Goal: Information Seeking & Learning: Learn about a topic

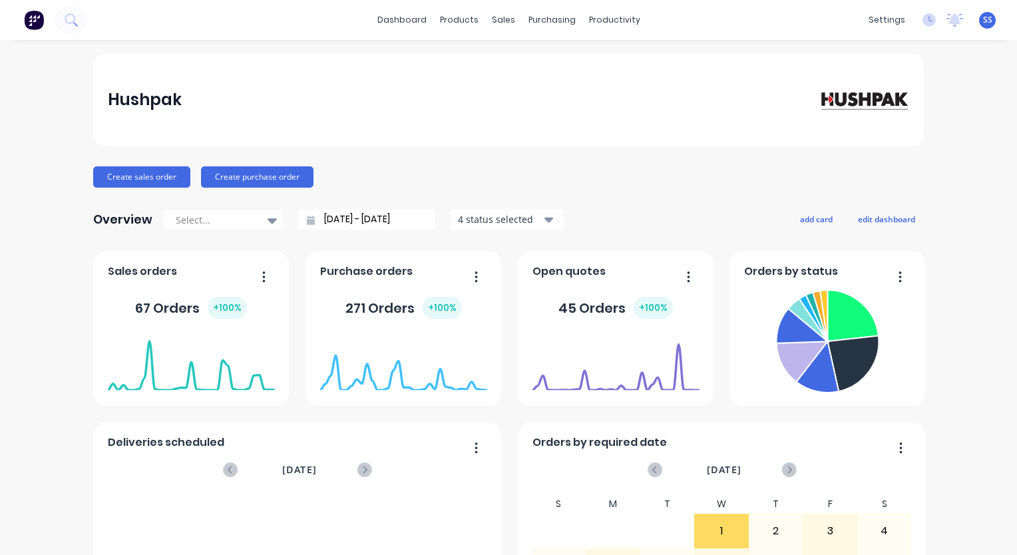
click at [960, 280] on div "Hushpak Create sales order Create purchase order Overview Select... [DATE] - [D…" at bounding box center [508, 400] width 1017 height 695
click at [647, 140] on div "Timesheets" at bounding box center [638, 144] width 50 height 12
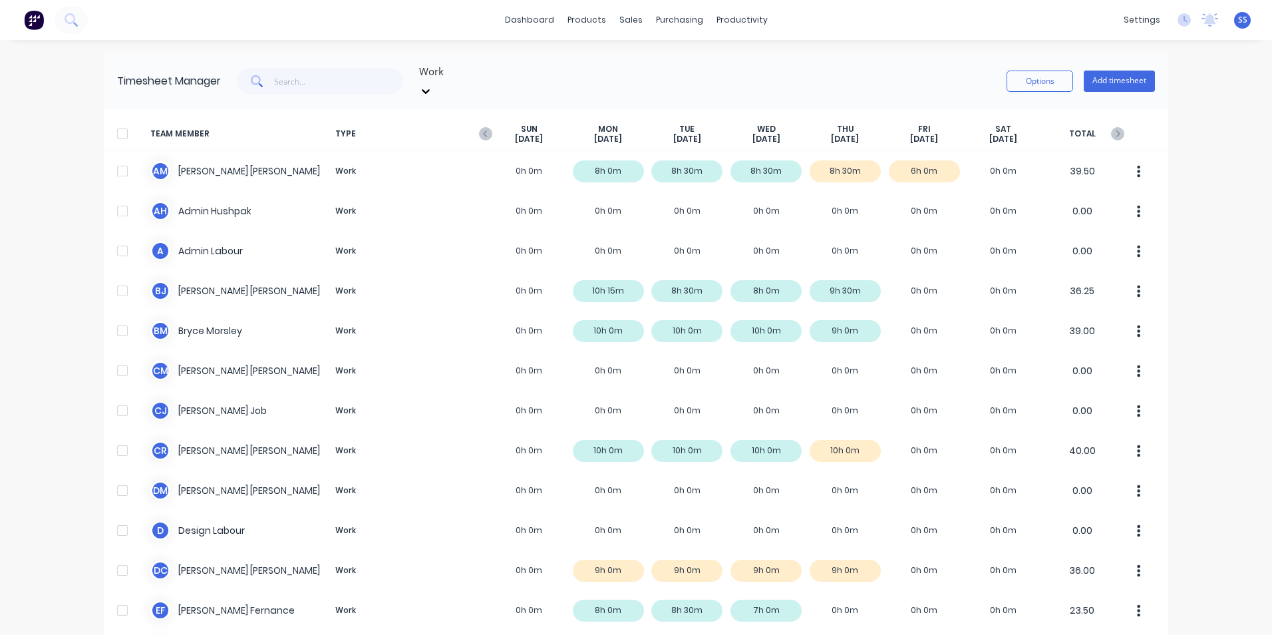
click at [33, 17] on img at bounding box center [34, 20] width 20 height 20
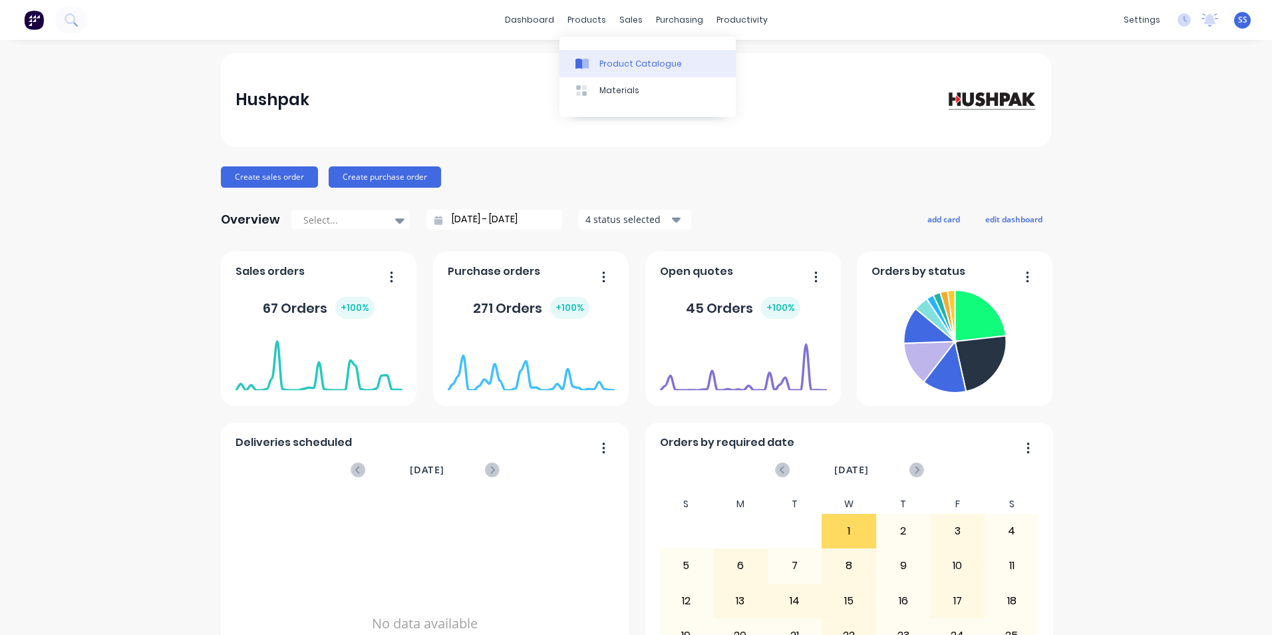
click at [595, 63] on div at bounding box center [586, 64] width 20 height 12
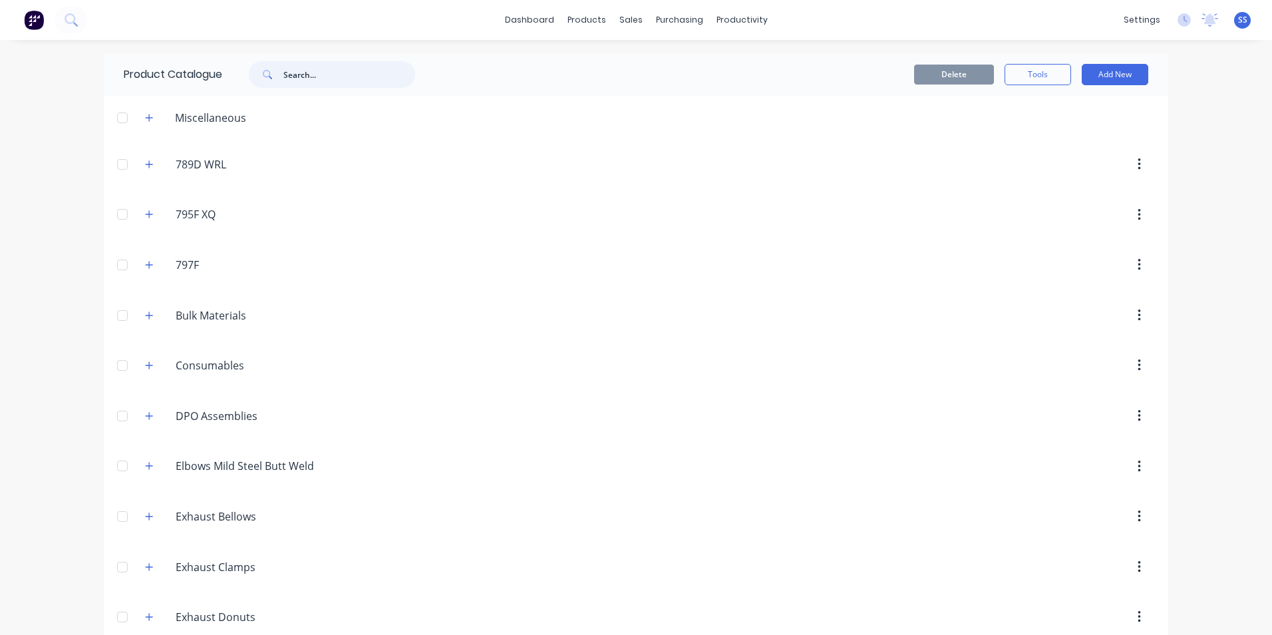
click at [373, 69] on input "text" at bounding box center [350, 74] width 132 height 27
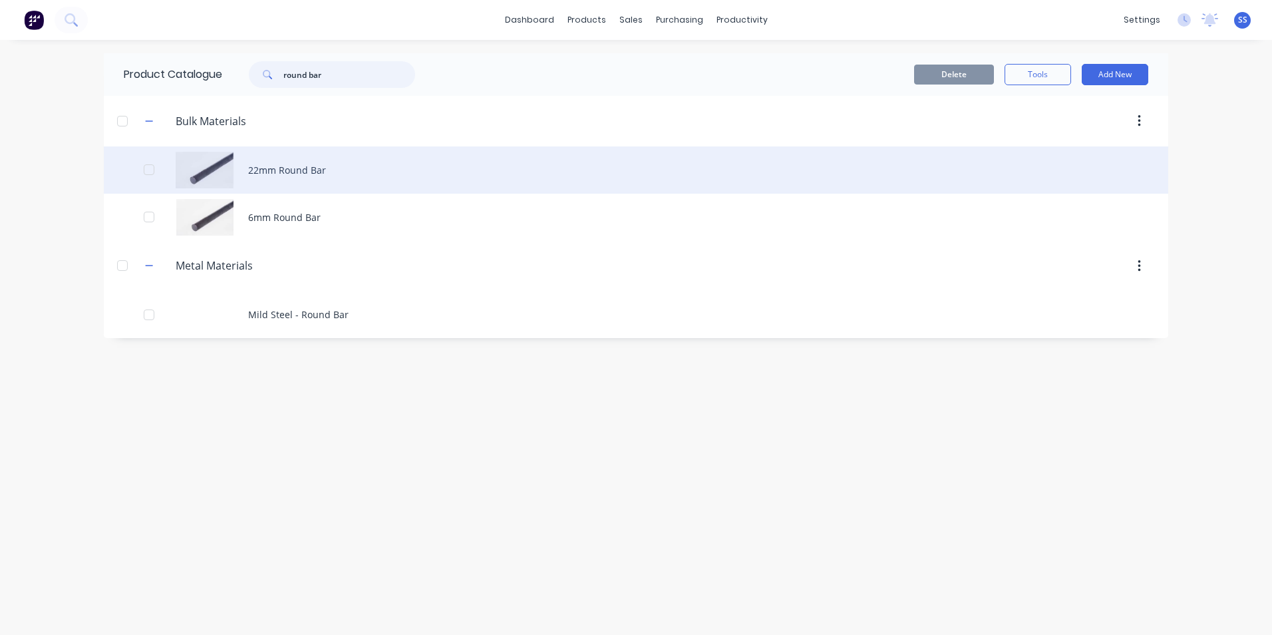
type input "round bar"
click at [296, 168] on div "22mm Round Bar" at bounding box center [636, 169] width 1065 height 47
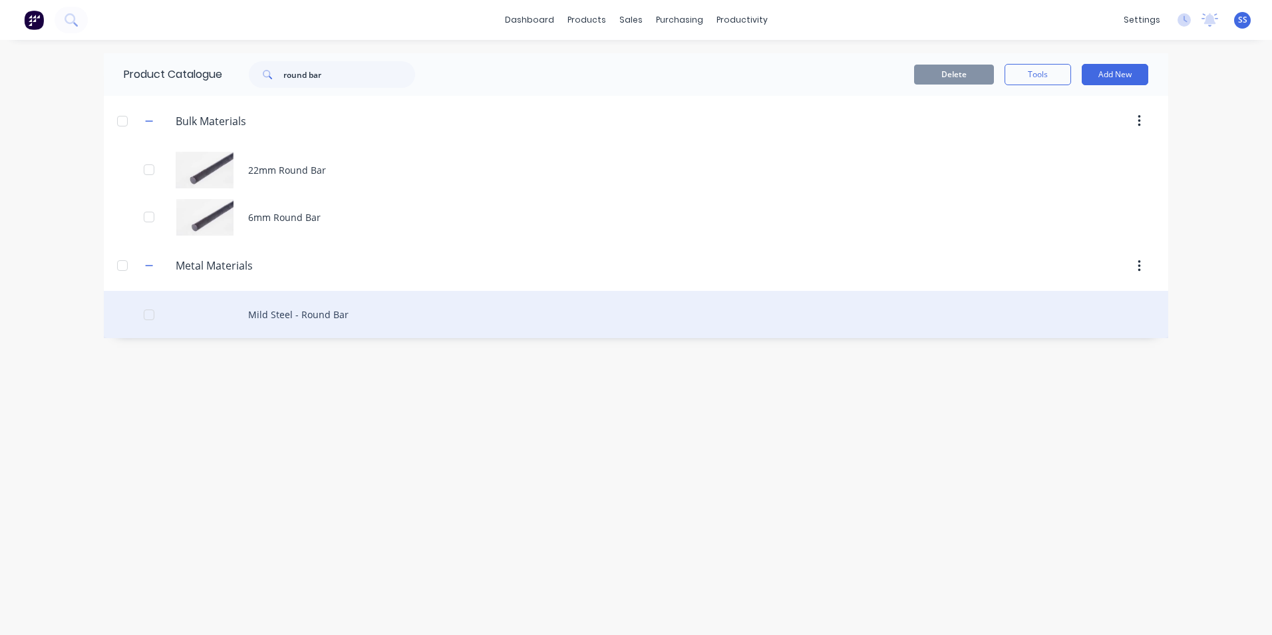
click at [277, 315] on div "Mild Steel - Round Bar" at bounding box center [636, 314] width 1065 height 47
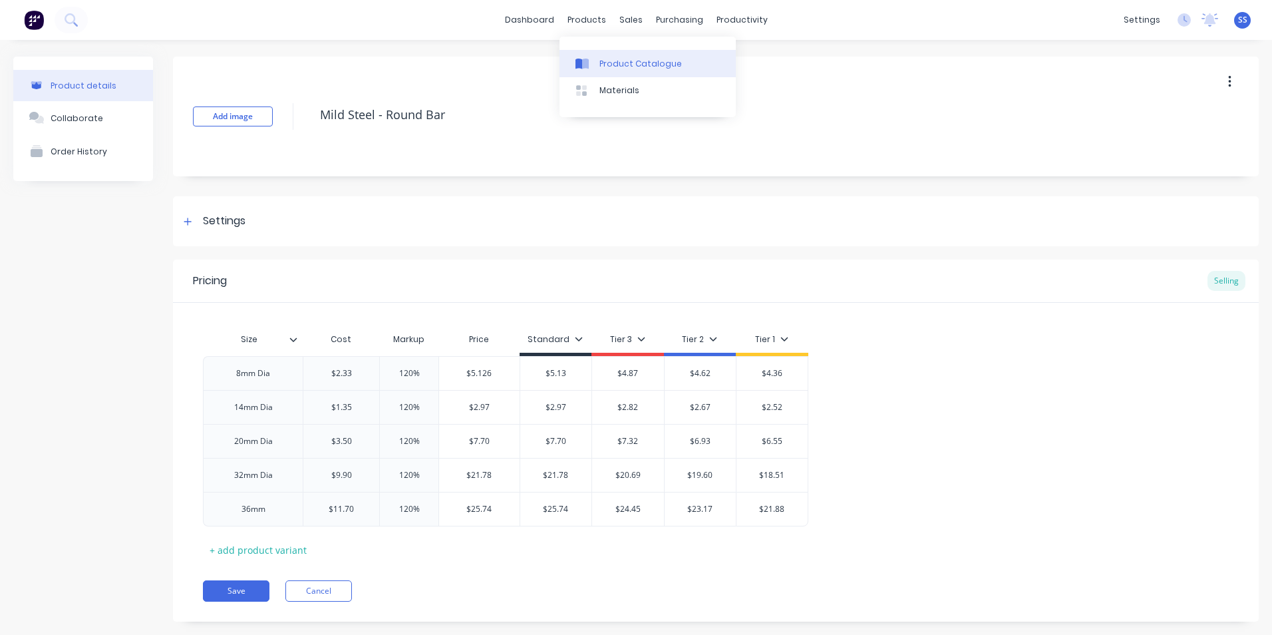
click at [600, 58] on div "Product Catalogue" at bounding box center [641, 64] width 83 height 12
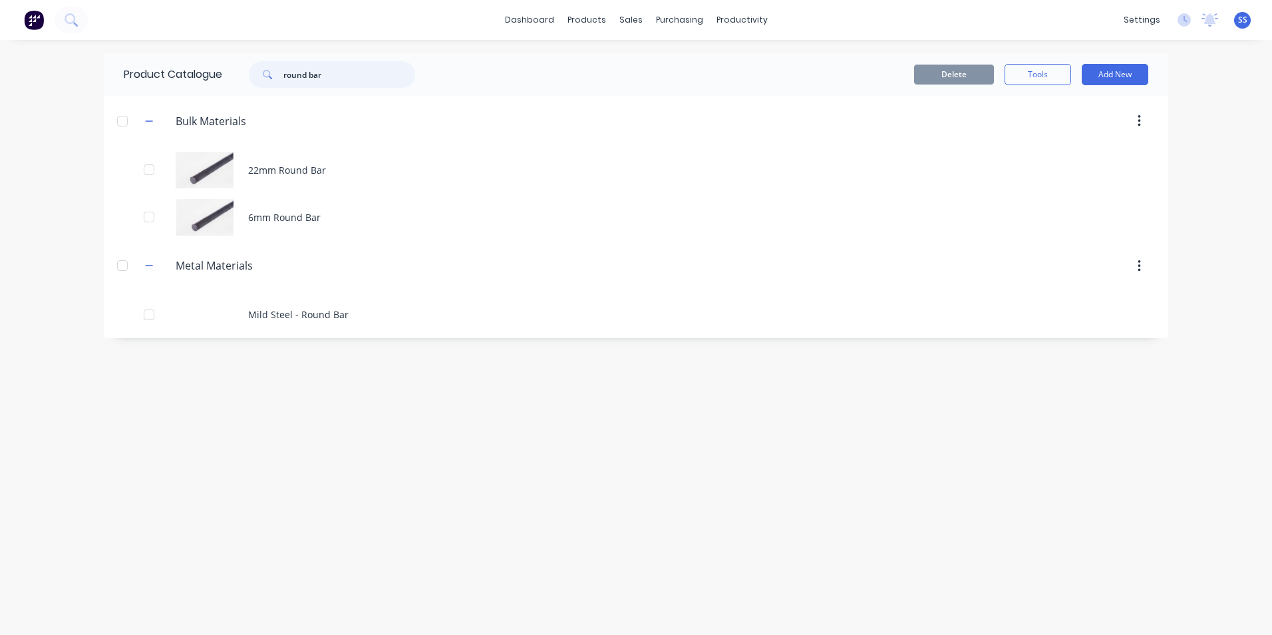
drag, startPoint x: 361, startPoint y: 71, endPoint x: 260, endPoint y: 84, distance: 101.9
click at [260, 84] on div "round bar" at bounding box center [332, 74] width 166 height 27
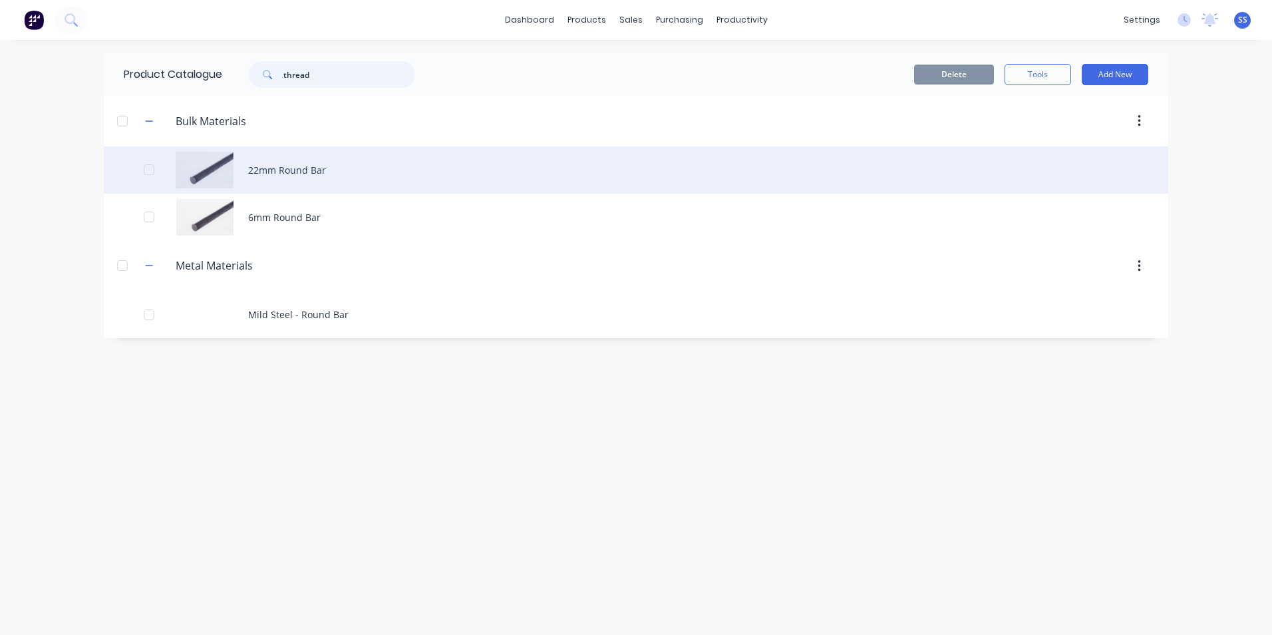
type input "thread"
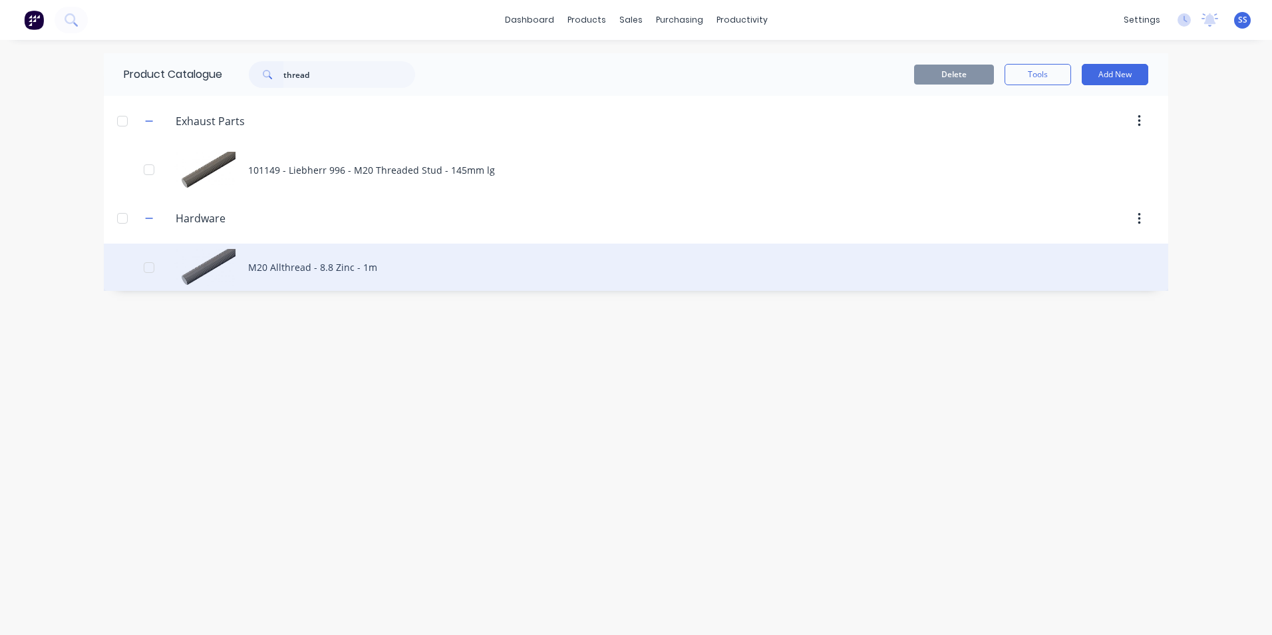
click at [309, 268] on div "M20 Allthread - 8.8 Zinc - 1m" at bounding box center [636, 267] width 1065 height 47
